Goal: Task Accomplishment & Management: Complete application form

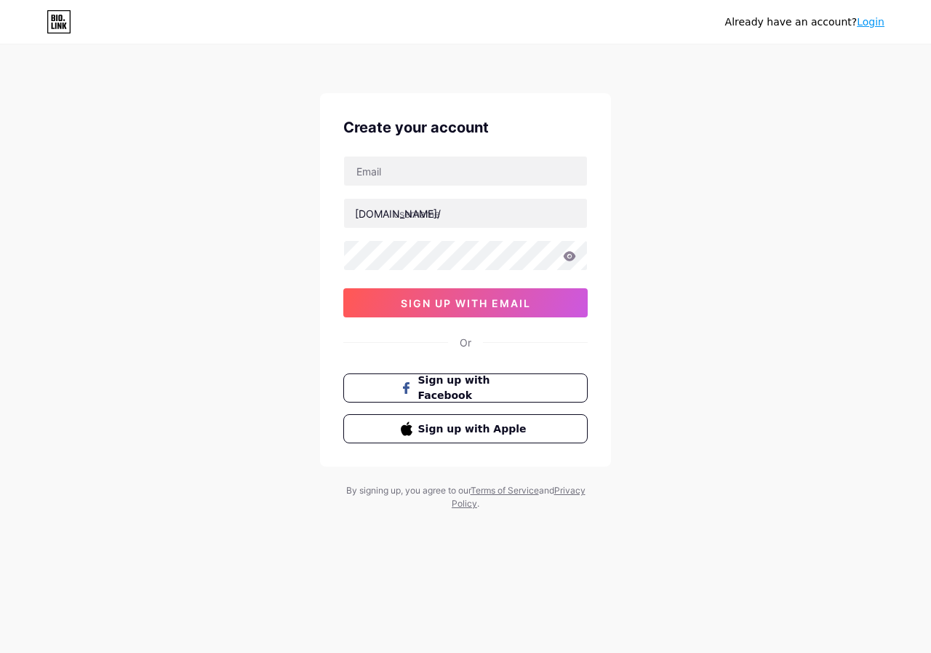
click at [394, 178] on input "text" at bounding box center [465, 170] width 243 height 29
type input "[EMAIL_ADDRESS][DOMAIN_NAME]"
click at [423, 207] on input "text" at bounding box center [465, 213] width 243 height 29
click at [425, 232] on div "[EMAIL_ADDRESS][DOMAIN_NAME] [DOMAIN_NAME]/ 0cAFcWeA475x5Xdb6SaX7GMSH_k_JcnEHwA…" at bounding box center [465, 237] width 244 height 162
click at [423, 217] on input "text" at bounding box center [465, 213] width 243 height 29
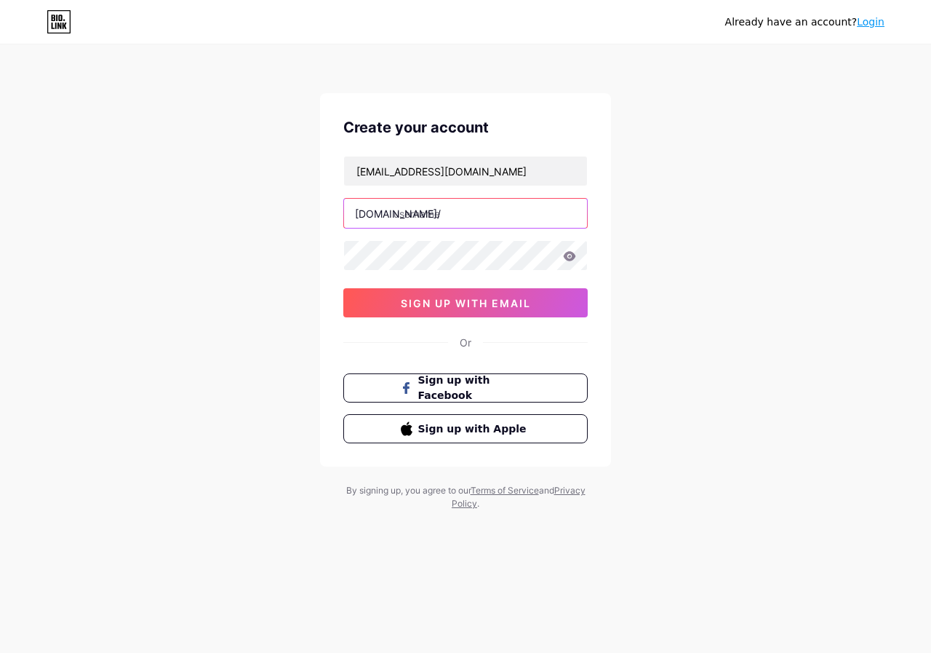
paste input "1sunwinnetwork"
type input "1sunwinnetwork"
click at [389, 269] on div "[EMAIL_ADDRESS][DOMAIN_NAME] [DOMAIN_NAME]/ 1sunwinnetwork 0cAFcWeA475x5Xdb6SaX…" at bounding box center [465, 237] width 244 height 162
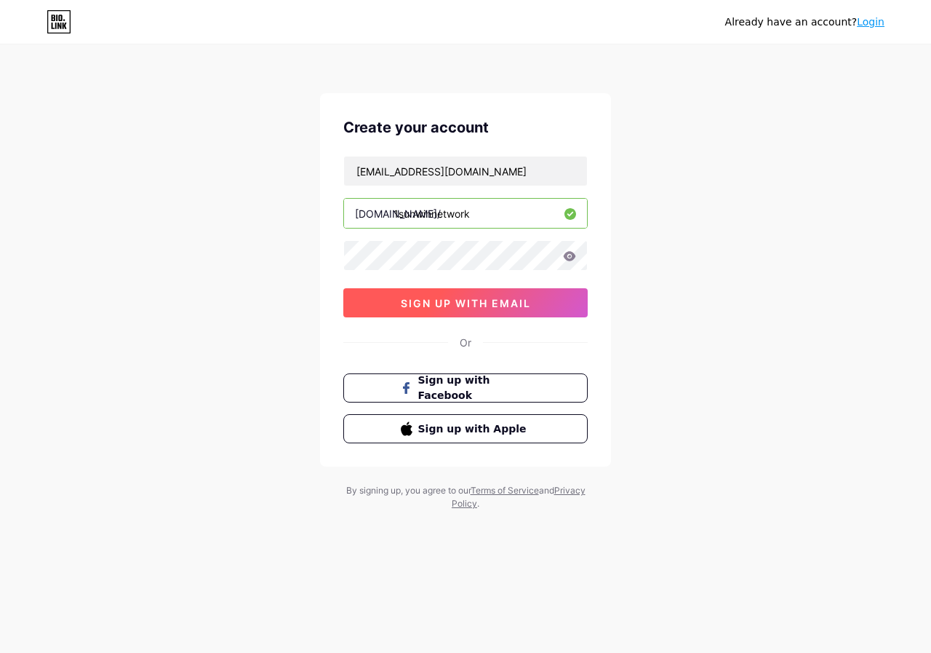
click at [388, 303] on button "sign up with email" at bounding box center [465, 302] width 244 height 29
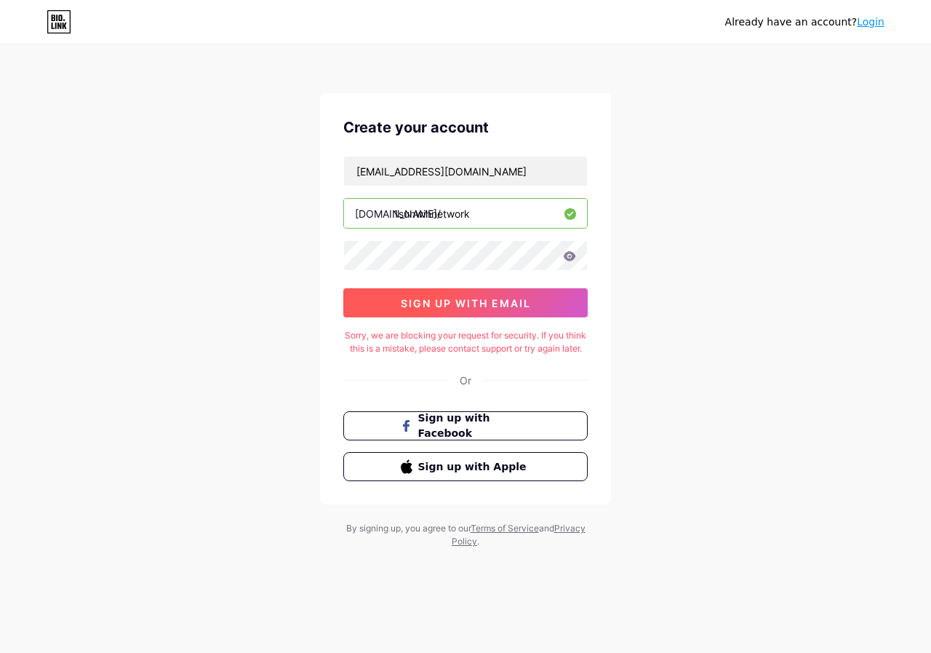
click at [460, 303] on span "sign up with email" at bounding box center [466, 303] width 130 height 12
